Goal: Obtain resource: Download file/media

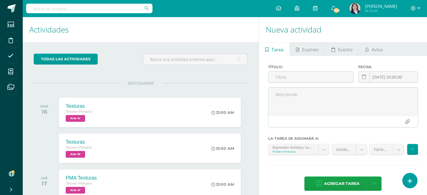
click at [134, 61] on div "todas las Actividades" at bounding box center [140, 62] width 218 height 16
click at [247, 124] on div "MAR 16 Texturas Tercero Primaria Arte 'A' 12:00 AM Texturas Arte Cargando conte…" at bounding box center [141, 112] width 214 height 31
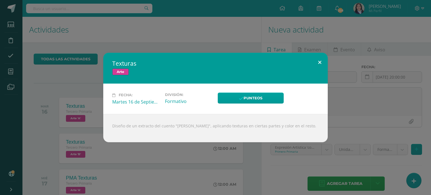
click at [319, 61] on button at bounding box center [320, 62] width 16 height 19
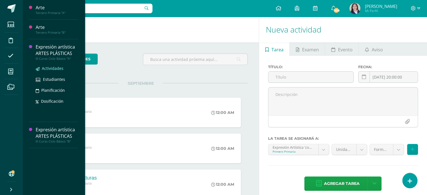
click at [53, 69] on span "Actividades" at bounding box center [53, 68] width 22 height 5
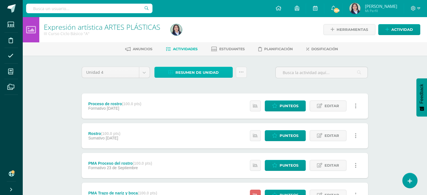
click at [206, 70] on span "Resumen de unidad" at bounding box center [197, 72] width 43 height 10
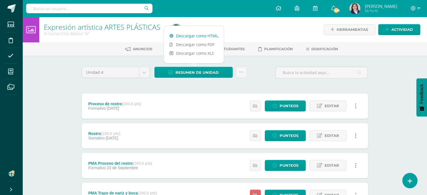
click at [197, 37] on link "Descargar como HTML" at bounding box center [194, 35] width 60 height 9
click at [388, 81] on div "Expresión artística ARTES PLÁSTICAS III Curso Ciclo Básico "A" Herramientas Det…" at bounding box center [224, 176] width 405 height 318
